Goal: Information Seeking & Learning: Learn about a topic

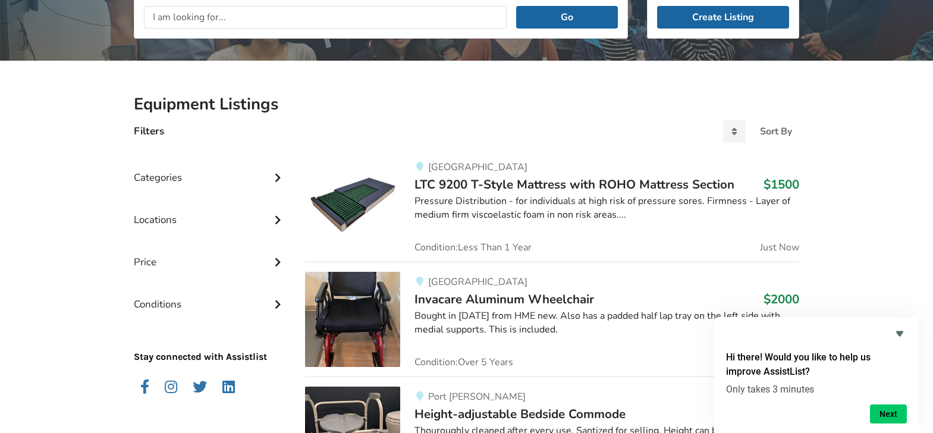
scroll to position [128, 0]
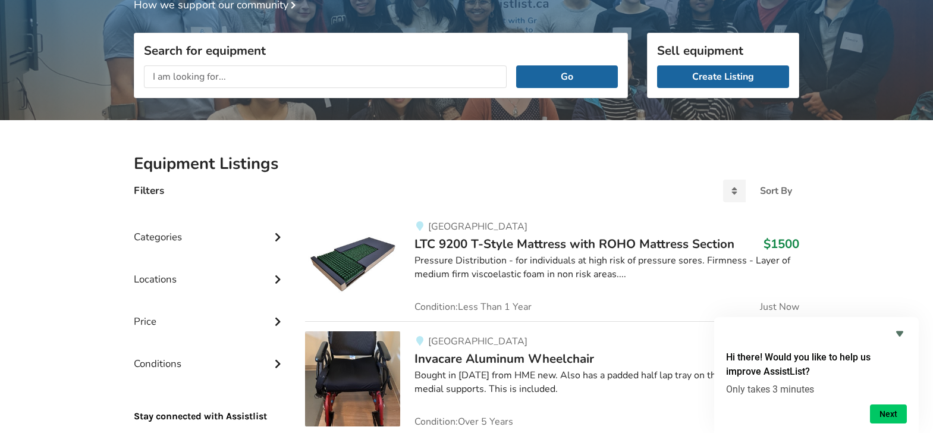
click at [275, 238] on icon at bounding box center [278, 236] width 12 height 10
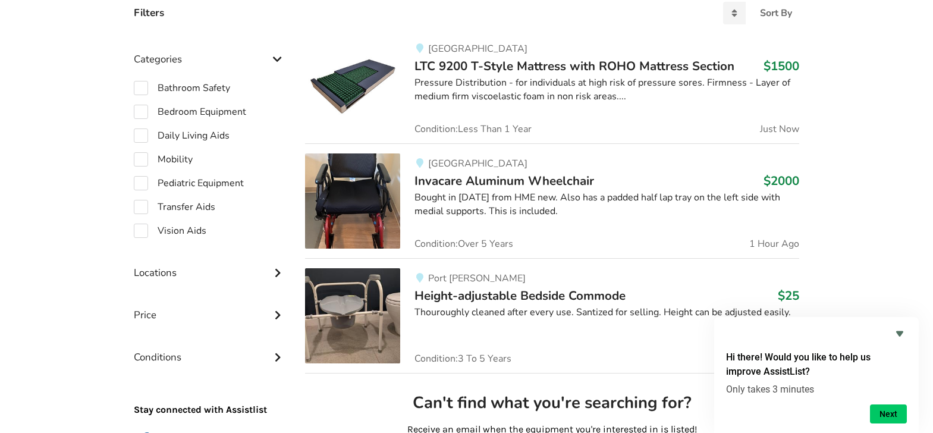
scroll to position [306, 0]
click at [138, 158] on label "Mobility" at bounding box center [163, 159] width 59 height 14
checkbox input "true"
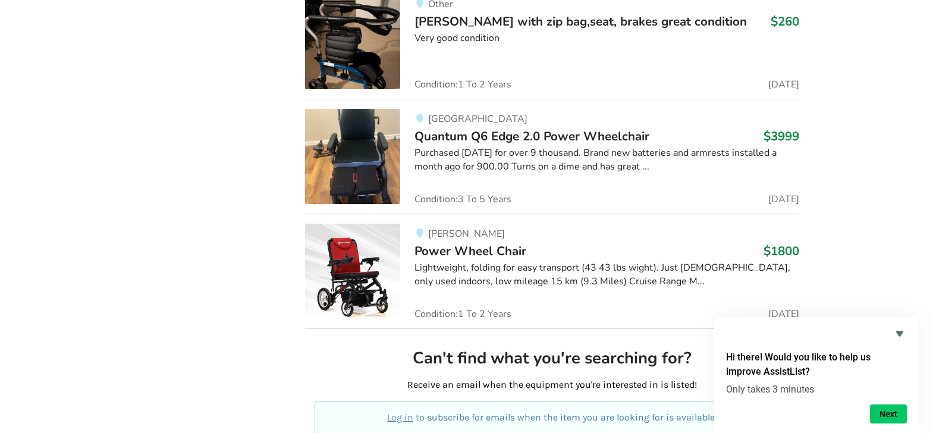
scroll to position [2923, 0]
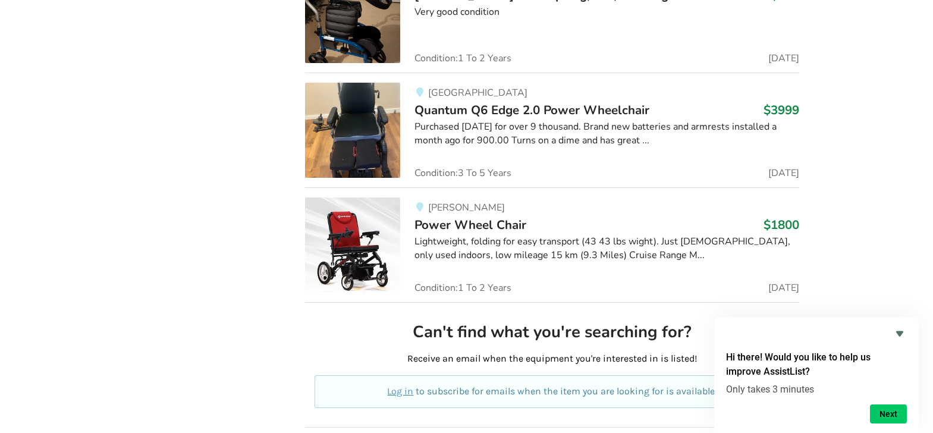
click at [489, 102] on span "Quantum Q6 Edge 2.0 Power Wheelchair" at bounding box center [532, 110] width 235 height 17
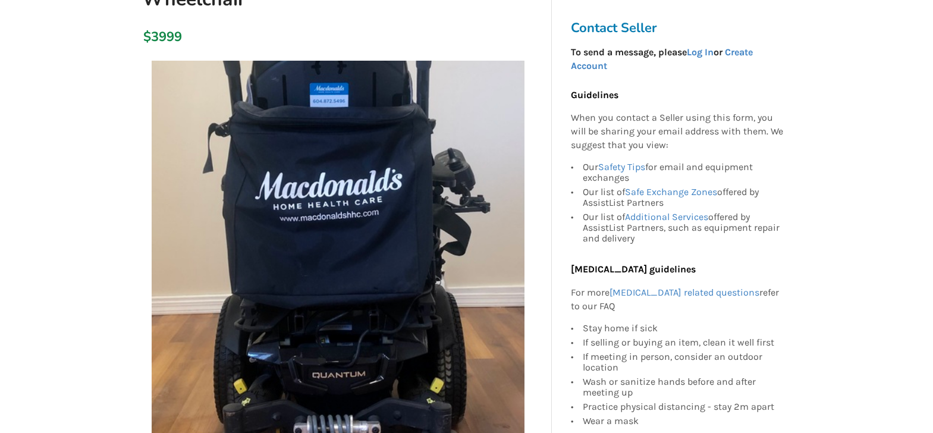
scroll to position [297, 0]
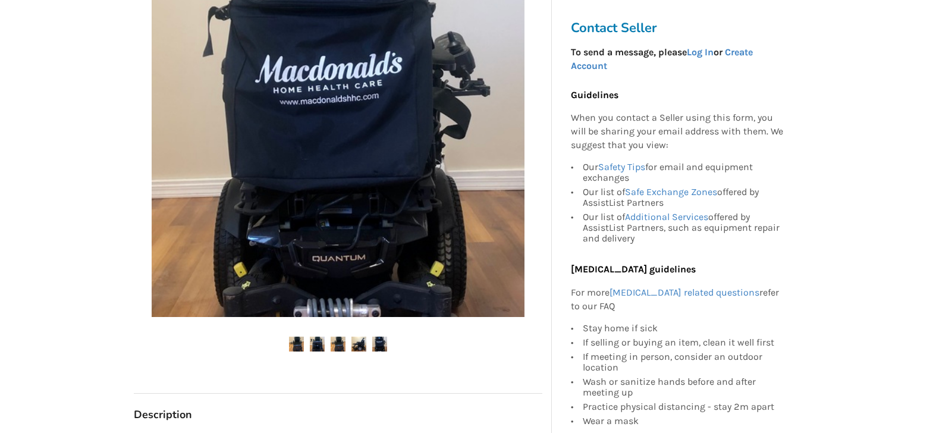
click at [365, 341] on img at bounding box center [359, 344] width 15 height 15
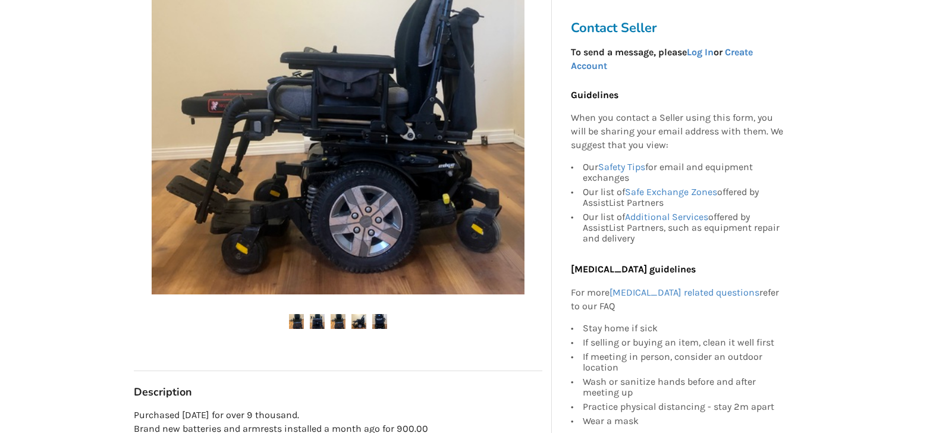
scroll to position [357, 0]
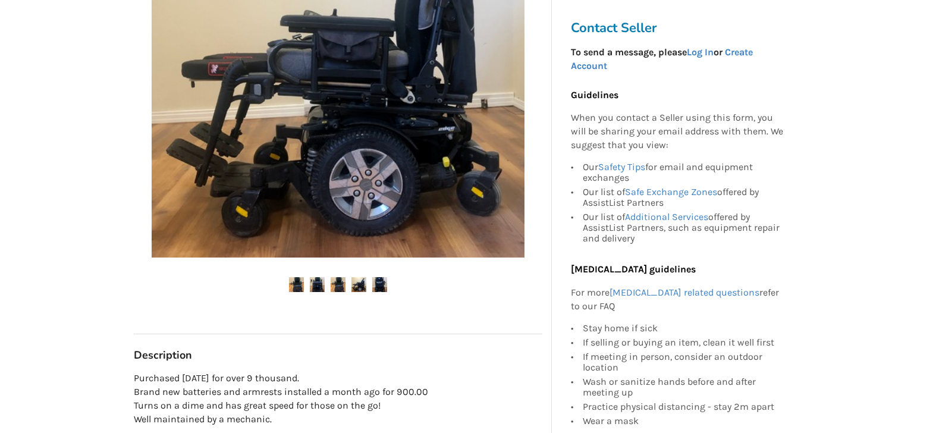
click at [315, 287] on img at bounding box center [317, 284] width 15 height 15
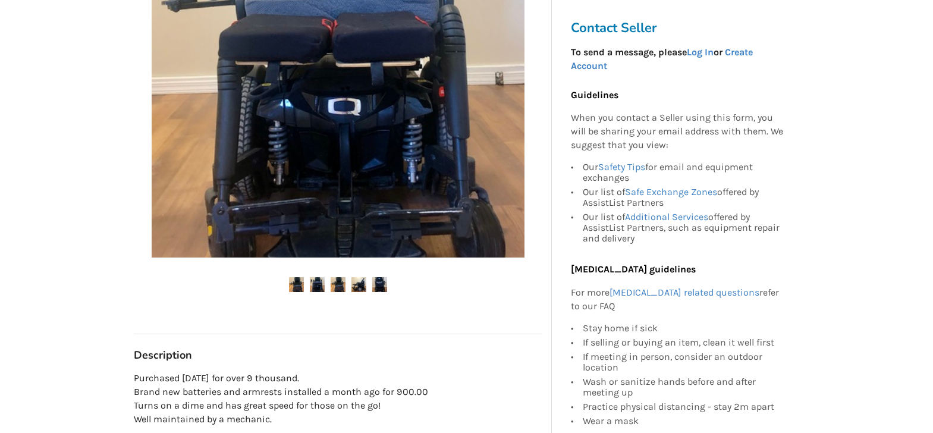
click at [338, 286] on img at bounding box center [338, 284] width 15 height 15
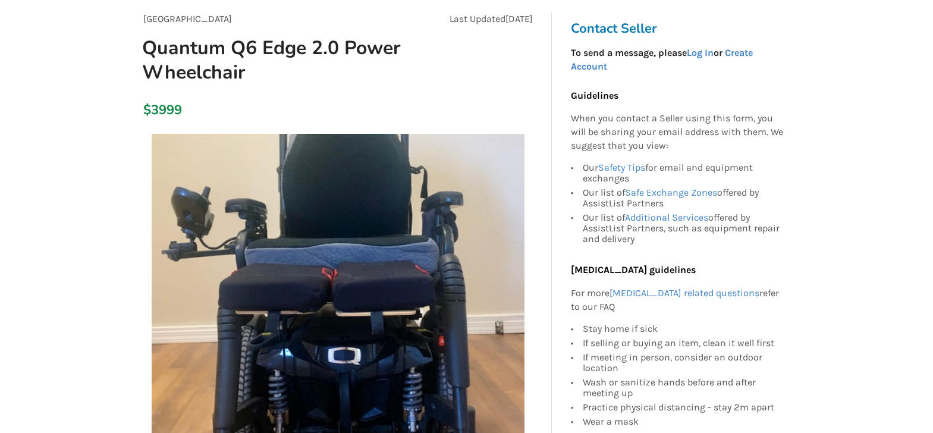
scroll to position [0, 0]
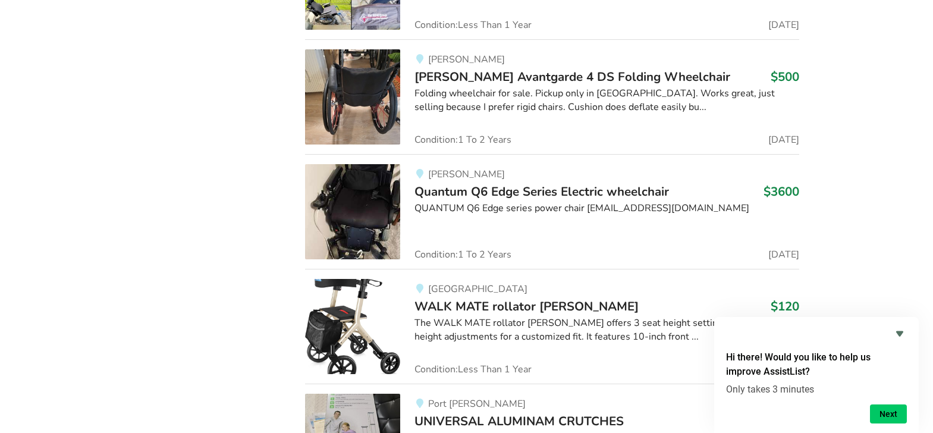
scroll to position [15686, 0]
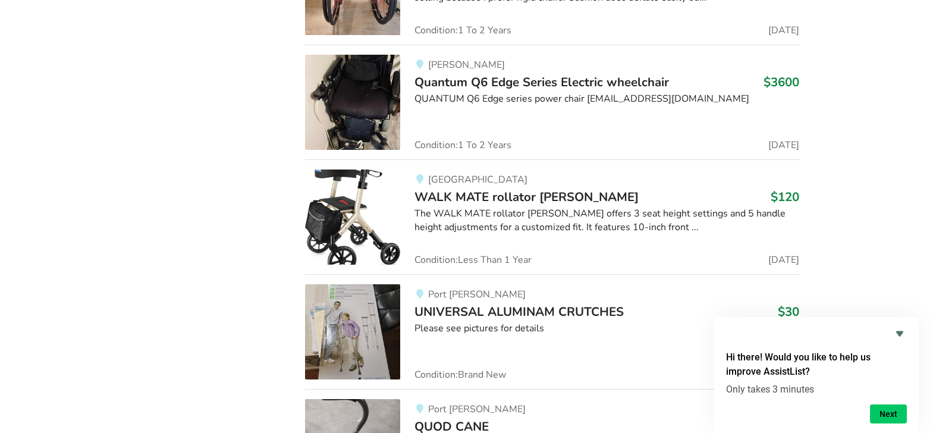
click at [557, 74] on span "Quantum Q6 Edge Series Electric wheelchair" at bounding box center [542, 82] width 255 height 17
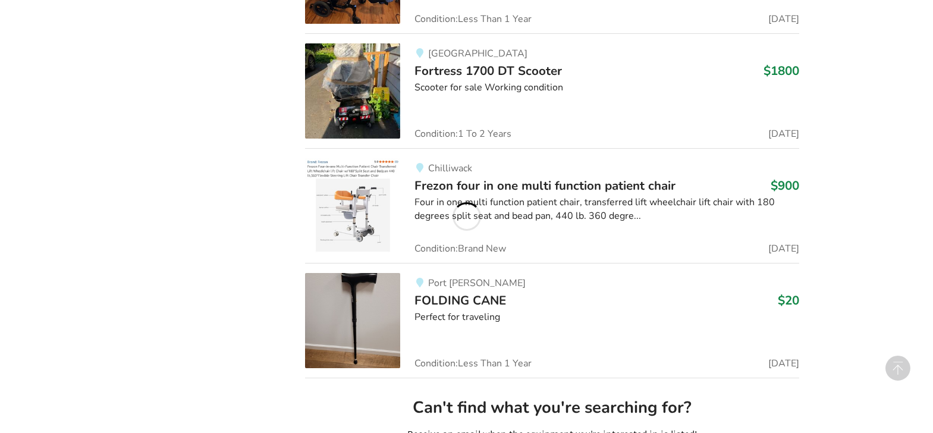
scroll to position [15686, 0]
